Goal: Navigation & Orientation: Find specific page/section

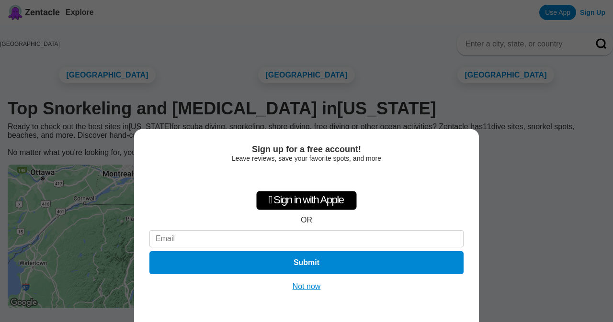
click at [314, 286] on button "Not now" at bounding box center [307, 287] width 34 height 10
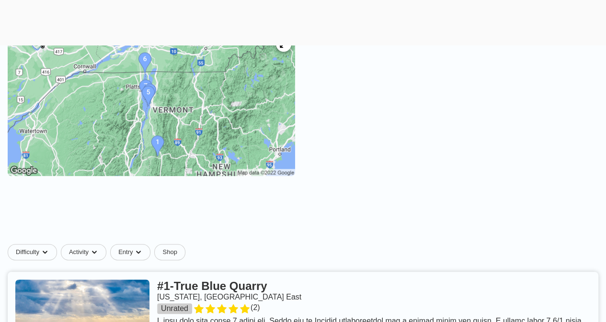
scroll to position [144, 0]
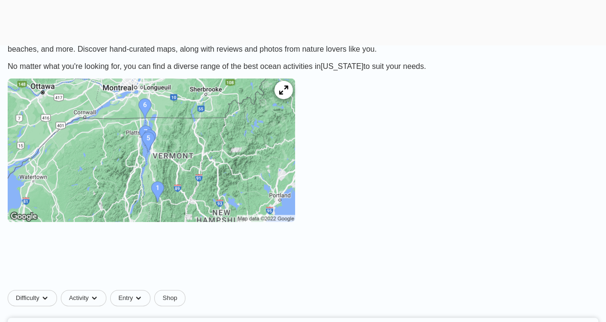
click at [288, 95] on icon at bounding box center [283, 90] width 9 height 9
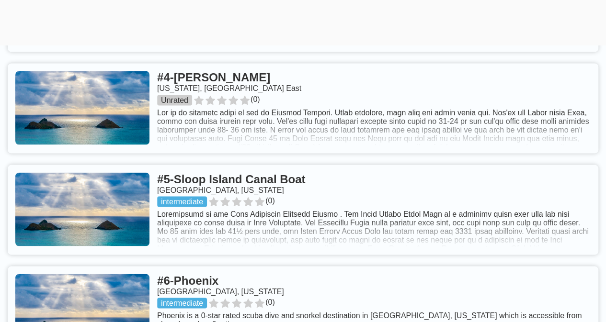
scroll to position [862, 0]
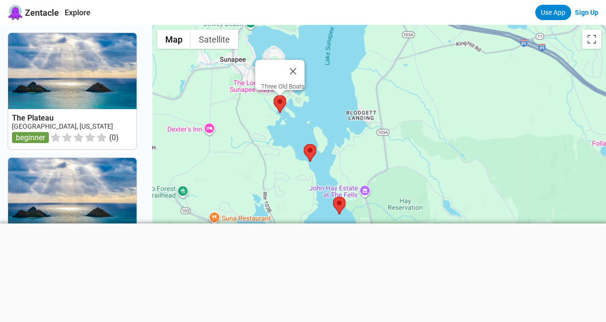
click at [379, 197] on div at bounding box center [606, 197] width 454 height 0
